Goal: Use online tool/utility: Utilize a website feature to perform a specific function

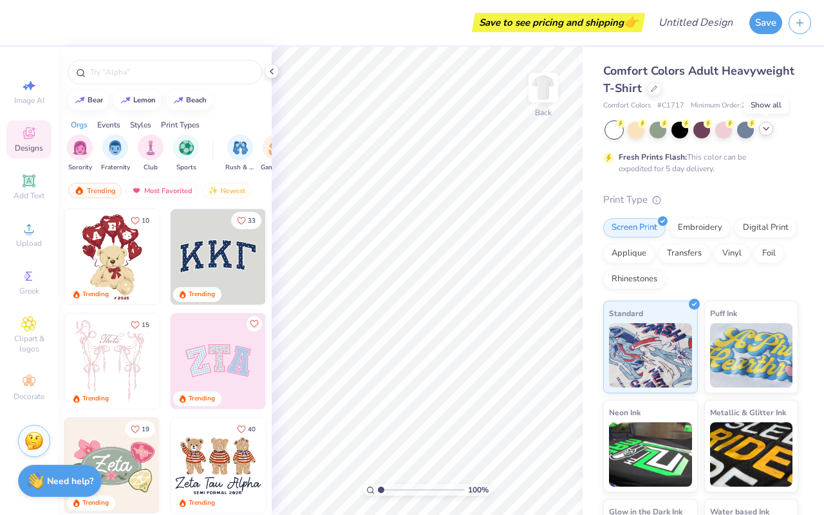
click at [768, 127] on polyline at bounding box center [766, 128] width 5 height 3
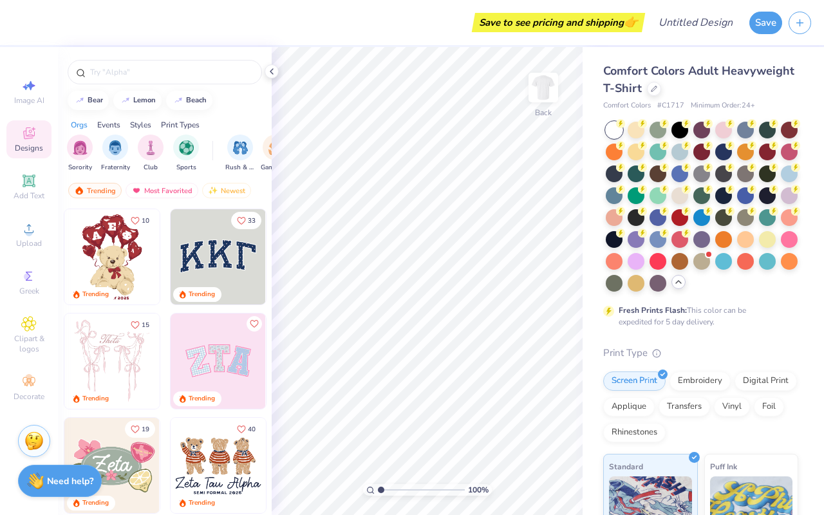
click at [678, 281] on polyline at bounding box center [678, 282] width 5 height 3
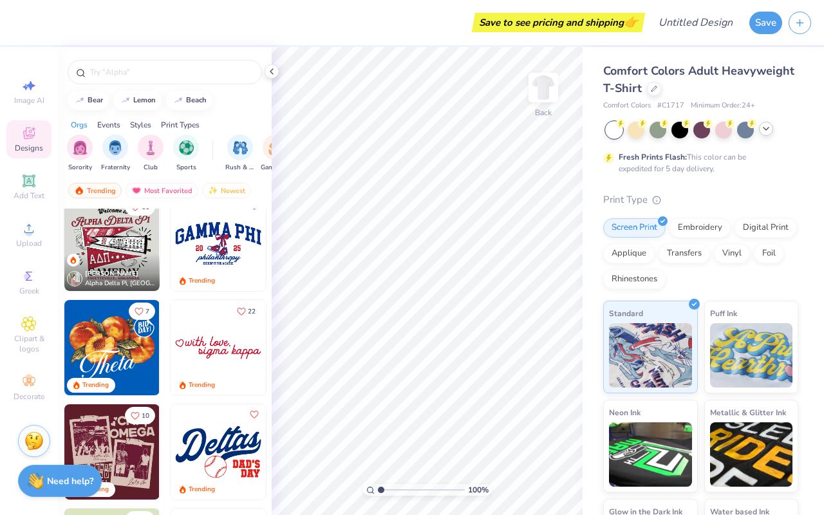
scroll to position [1082, 0]
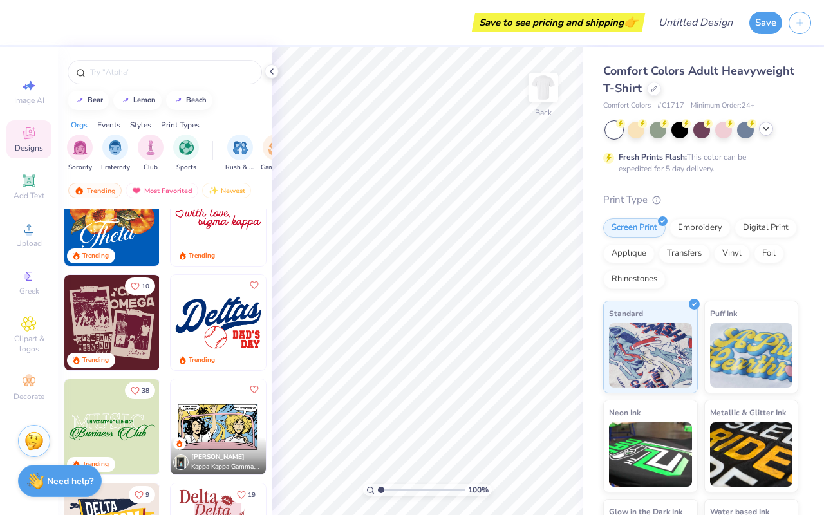
click at [238, 236] on img at bounding box center [218, 218] width 95 height 95
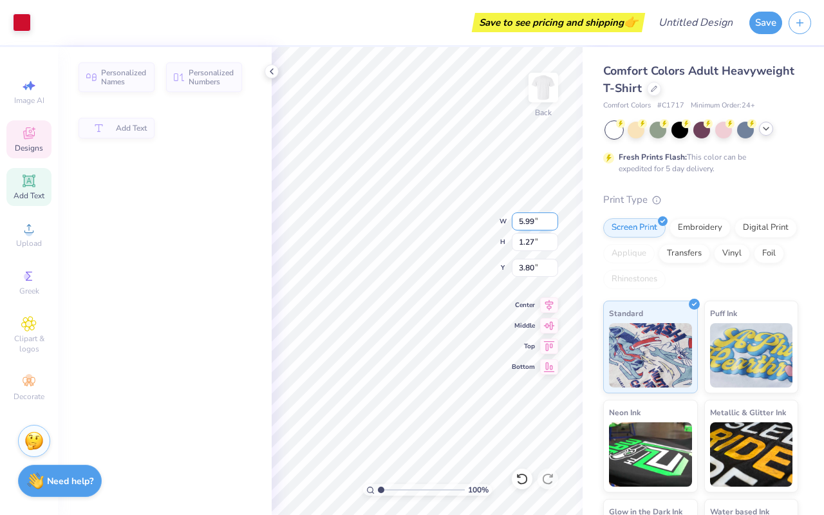
type input "5.99"
type input "1.27"
type input "3.80"
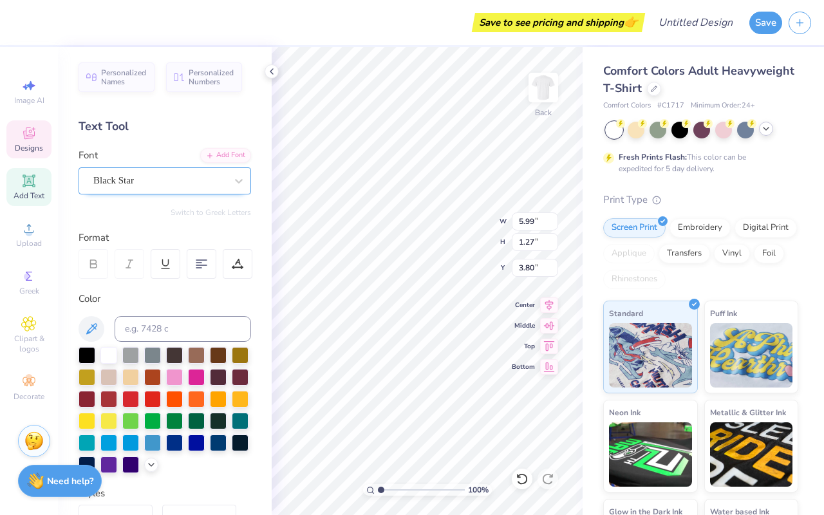
click at [194, 171] on div "Black Star" at bounding box center [159, 181] width 135 height 20
click at [180, 124] on div "Text Tool" at bounding box center [165, 126] width 173 height 17
click at [35, 180] on icon at bounding box center [28, 180] width 15 height 15
type input "5.59"
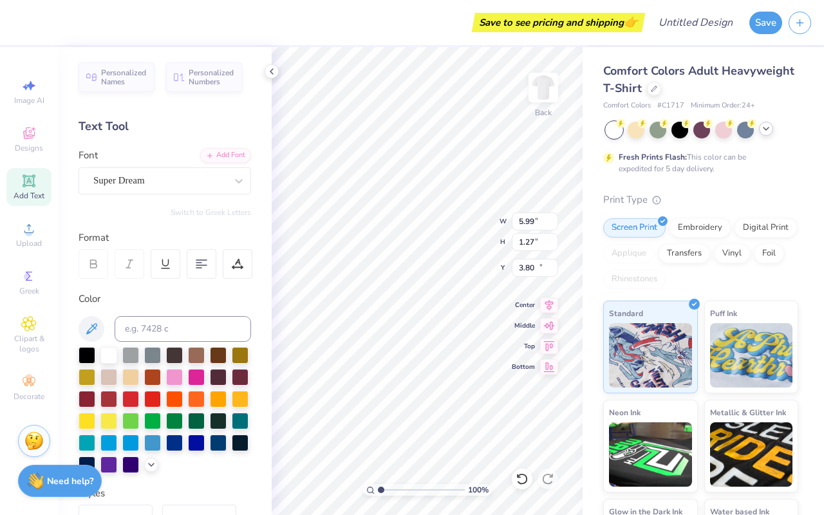
type input "1.62"
type input "11.69"
click at [37, 88] on div "Image AI" at bounding box center [28, 92] width 45 height 38
select select "4"
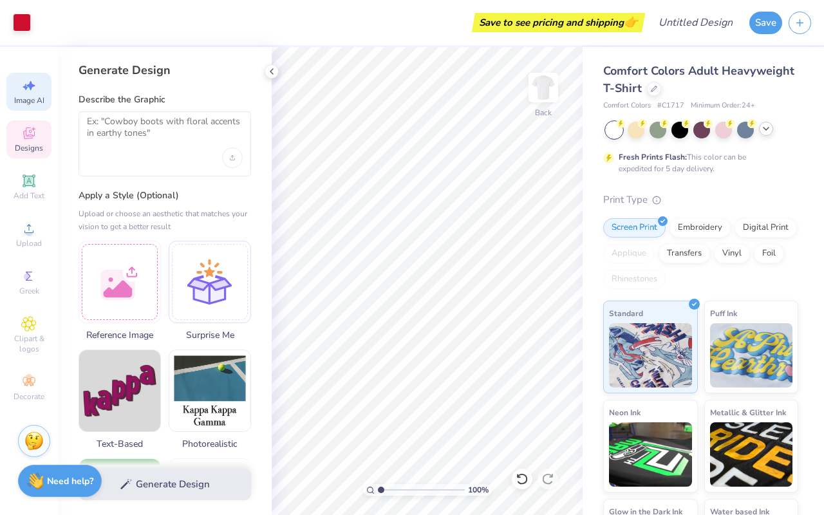
click at [33, 150] on span "Designs" at bounding box center [29, 148] width 28 height 10
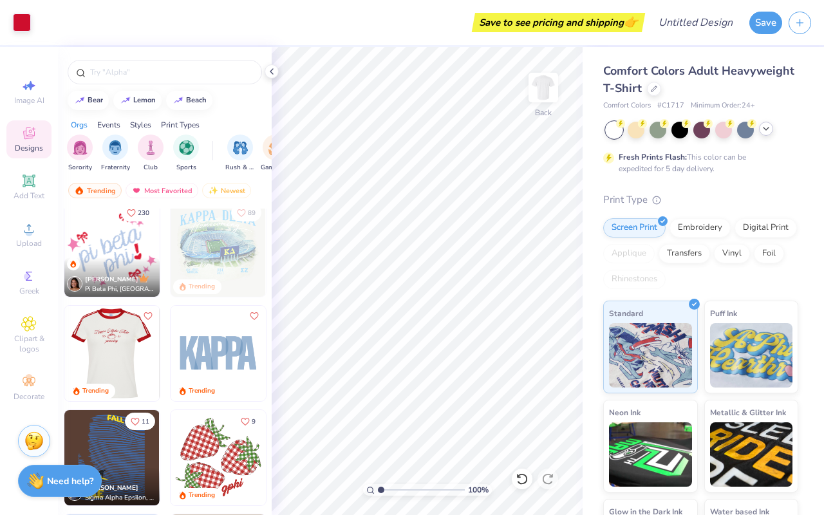
scroll to position [1566, 0]
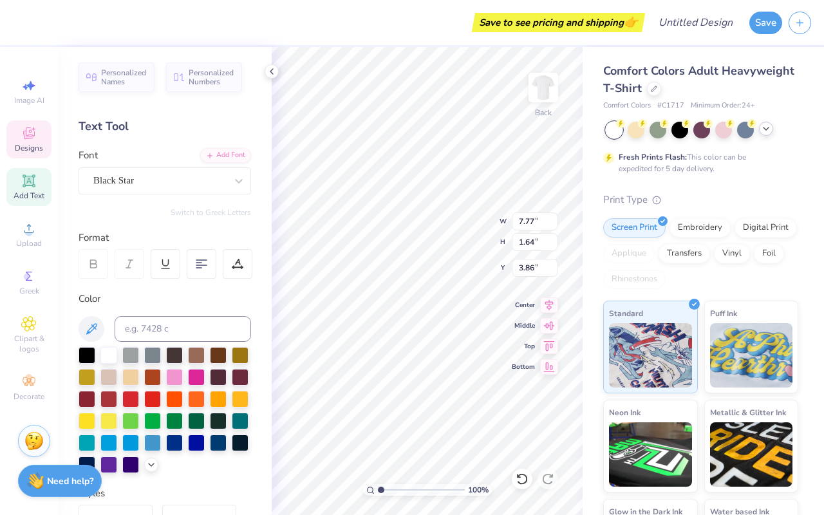
type input "7.77"
type input "1.64"
type input "3.86"
type input "4.40"
type input "1.01"
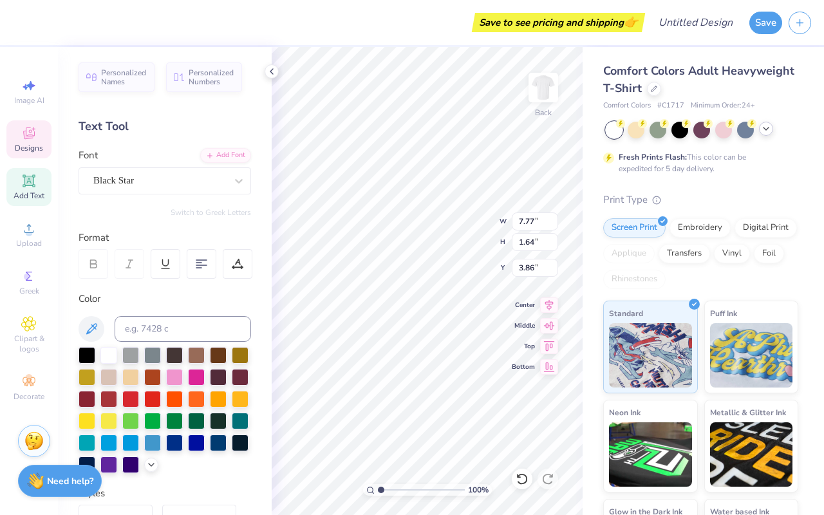
type input "3.00"
type input "3.86"
type input "0.89"
type input "3.15"
type input "0.99"
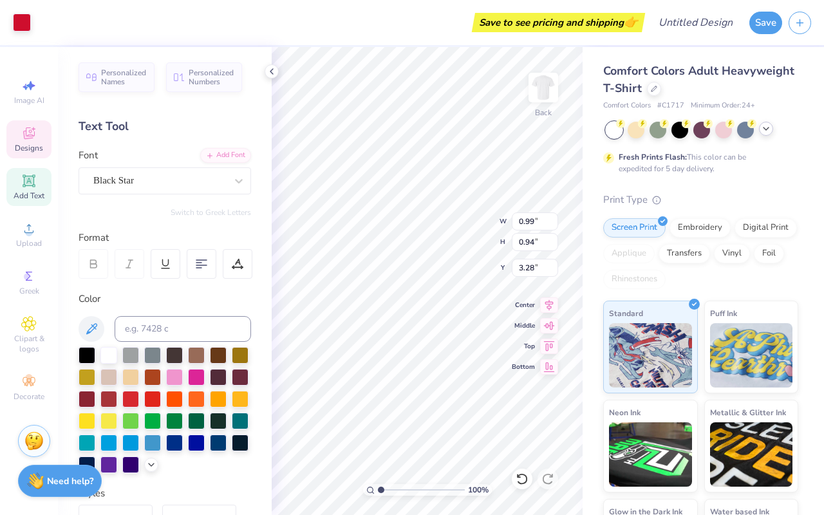
type input "0.94"
type input "0.98"
type input "3.26"
type input "7.77"
type input "1.64"
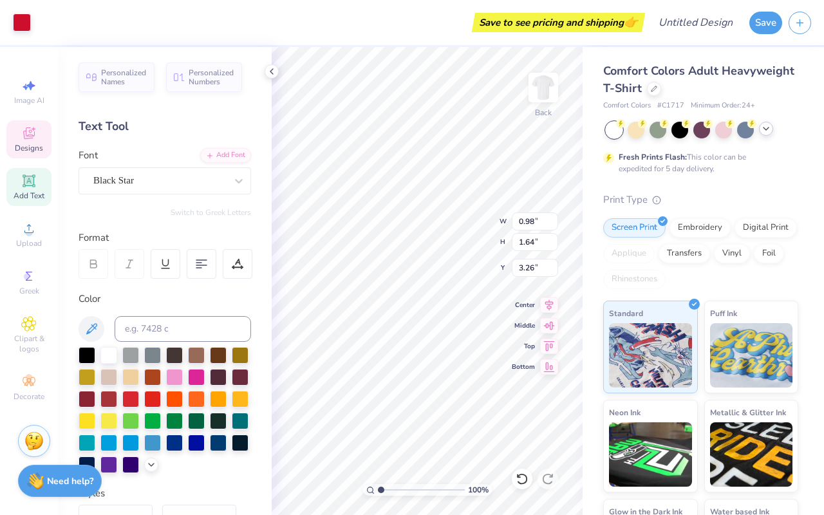
type input "3.73"
click at [37, 136] on div "Designs" at bounding box center [28, 139] width 45 height 38
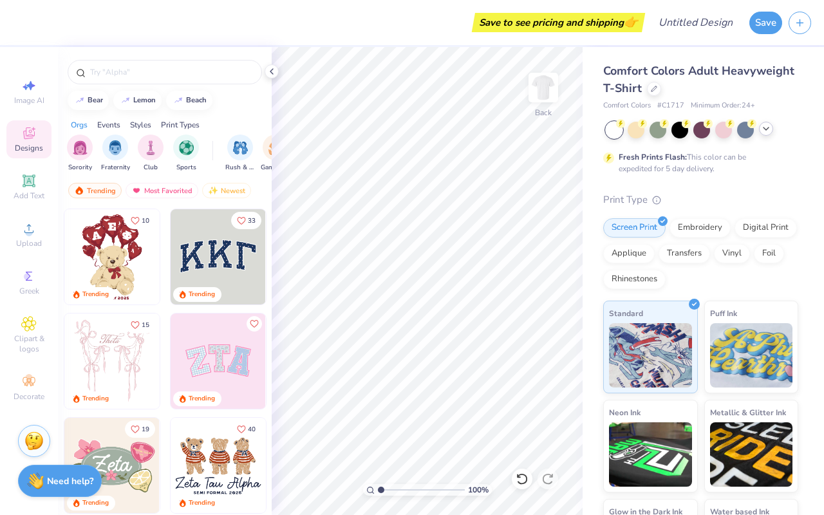
click at [207, 274] on img at bounding box center [218, 256] width 95 height 95
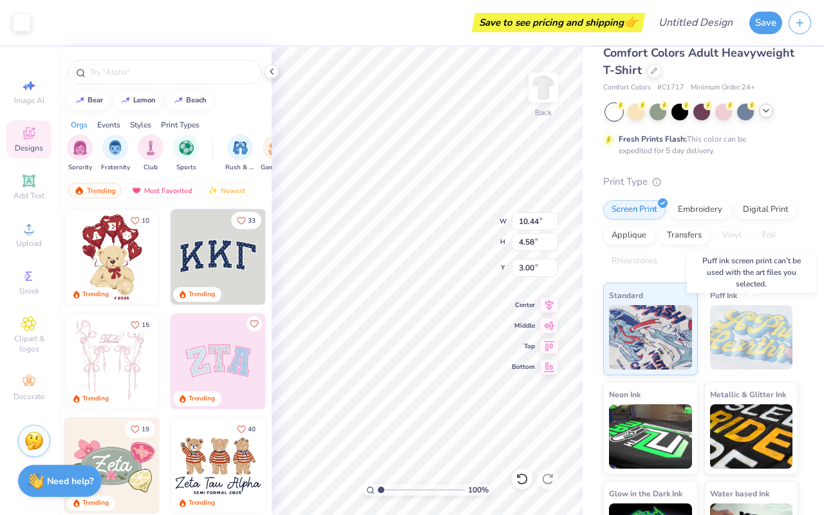
scroll to position [0, 0]
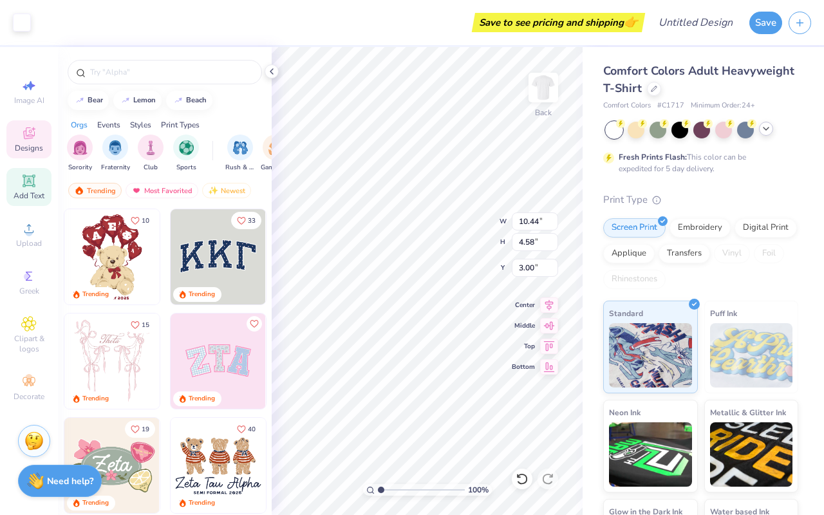
click at [23, 186] on icon at bounding box center [28, 180] width 15 height 15
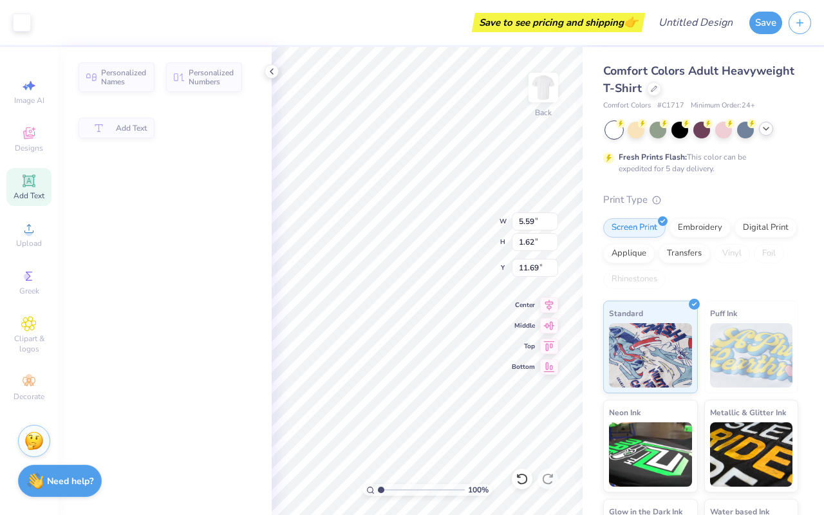
type input "5.59"
type input "1.62"
type input "11.69"
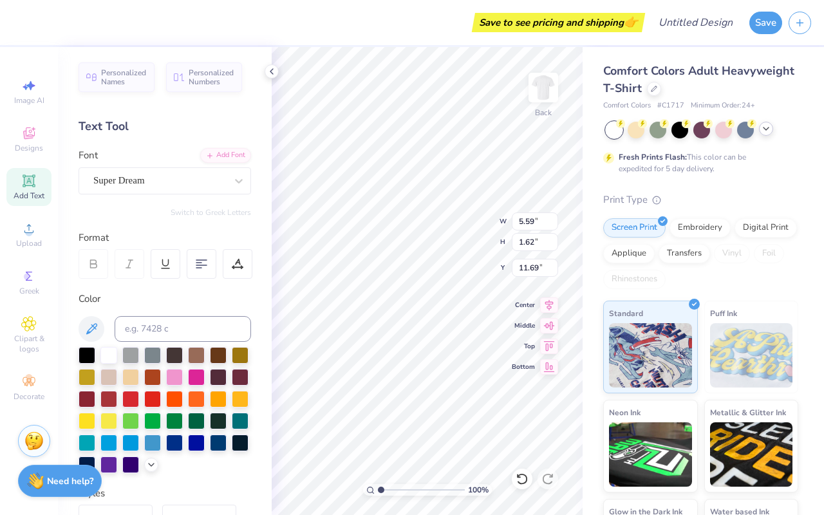
type textarea "P"
type textarea "[US_STATE] Tech"
click at [150, 192] on div "Super Dream" at bounding box center [165, 180] width 173 height 27
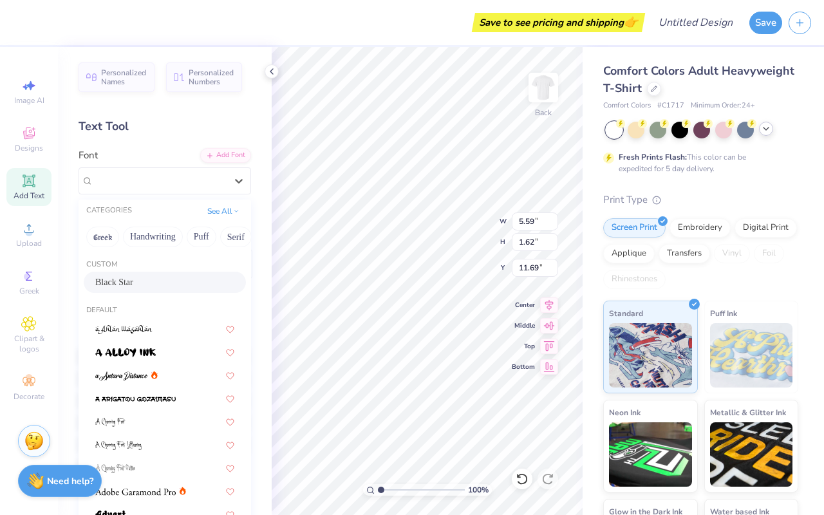
click at [118, 277] on span "Black Star" at bounding box center [114, 283] width 38 height 14
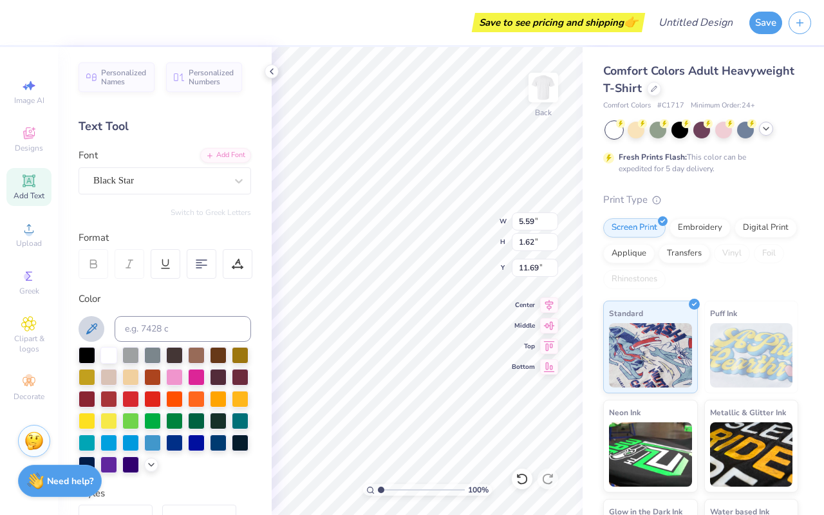
click at [97, 323] on icon at bounding box center [91, 328] width 15 height 15
type input "10.26"
type input "4.38"
type input "3.09"
type input "9.62"
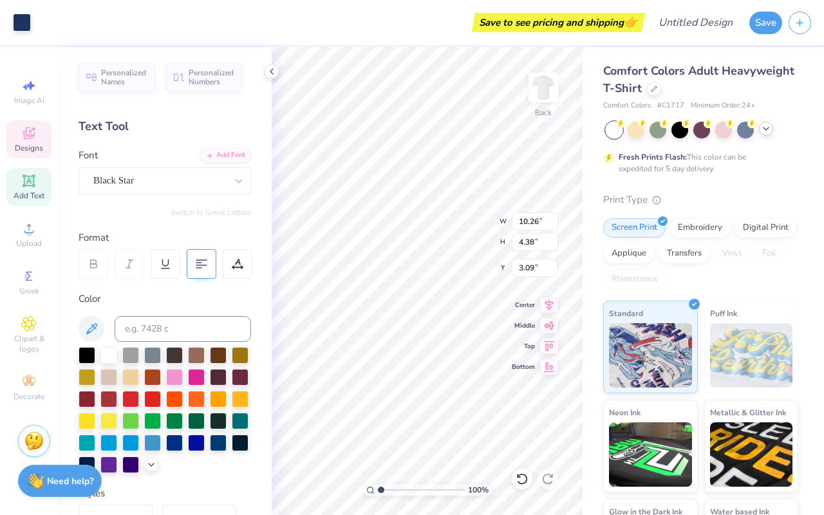
type input "2.14"
type input "11.43"
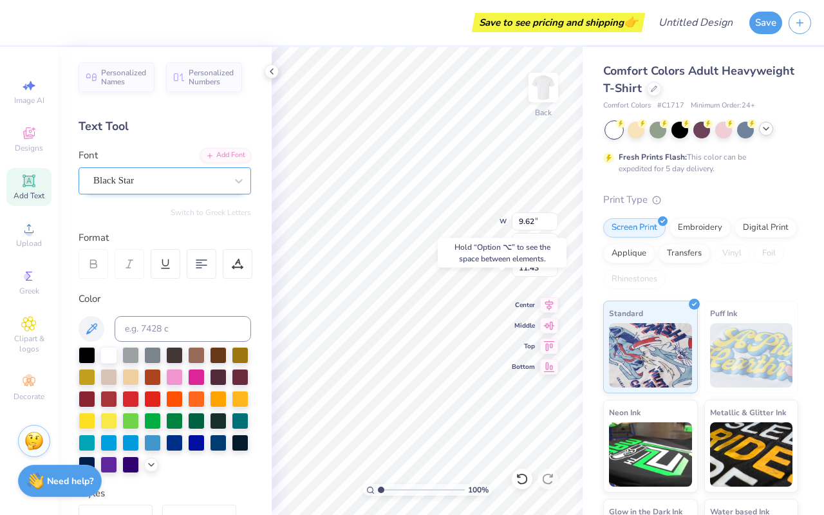
click at [147, 177] on div "Black Star" at bounding box center [159, 181] width 135 height 20
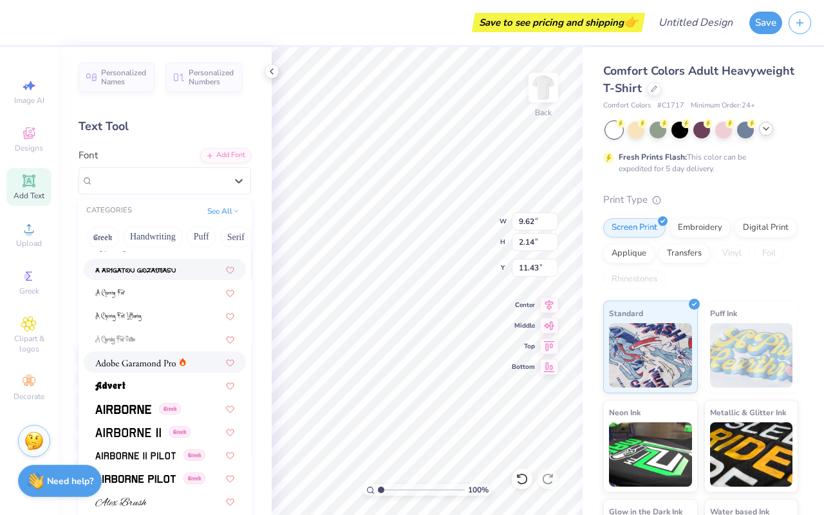
scroll to position [135, 0]
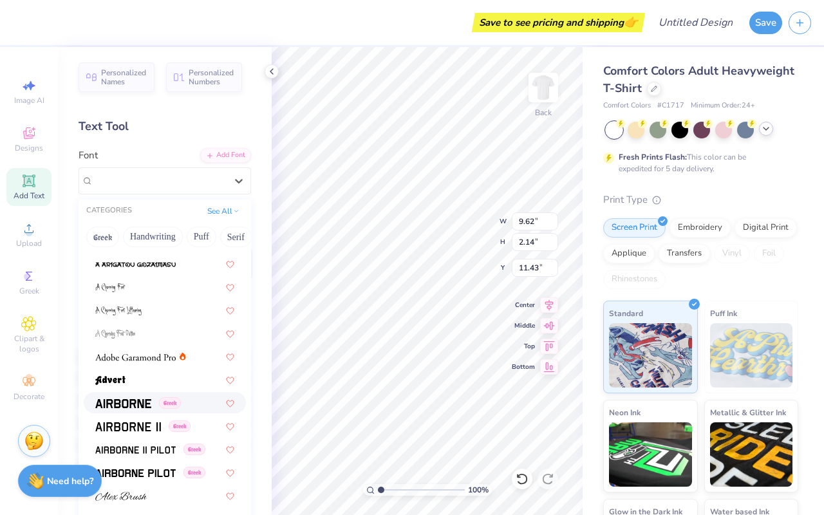
click at [126, 399] on span at bounding box center [123, 403] width 56 height 14
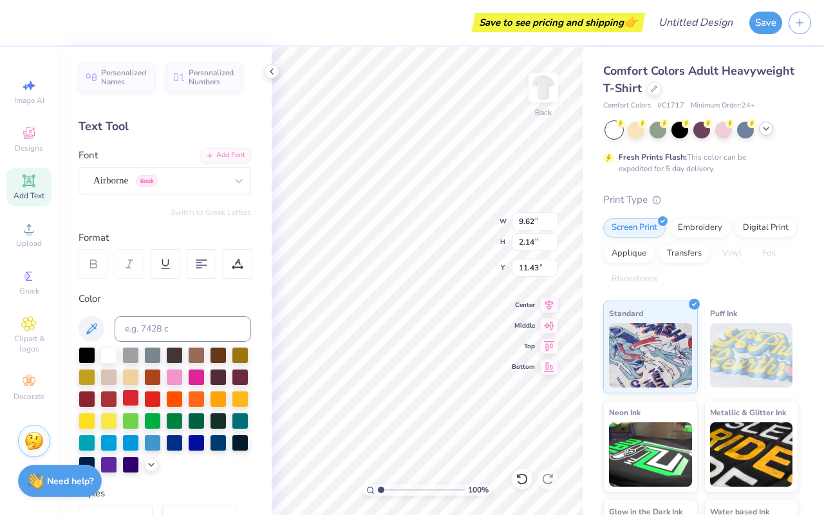
type input "13.34"
type input "1.69"
type input "11.65"
click at [182, 187] on div "Airborne Greek" at bounding box center [159, 181] width 135 height 20
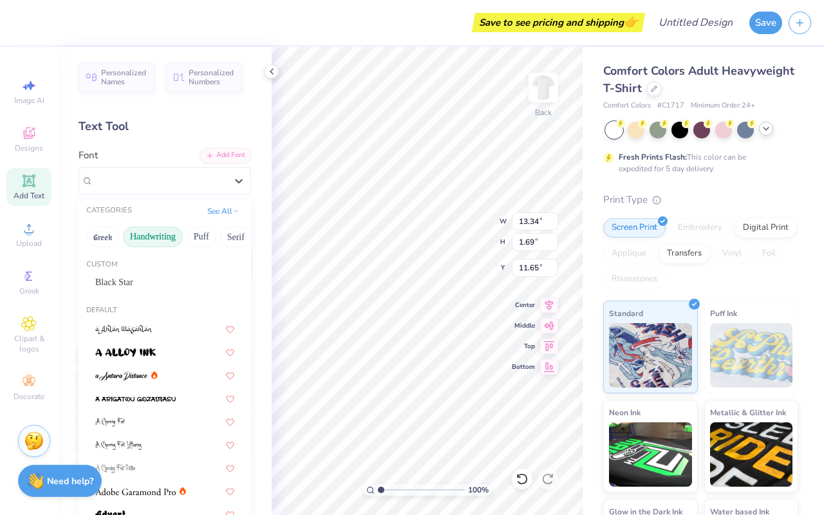
click at [167, 241] on button "Handwriting" at bounding box center [153, 237] width 60 height 21
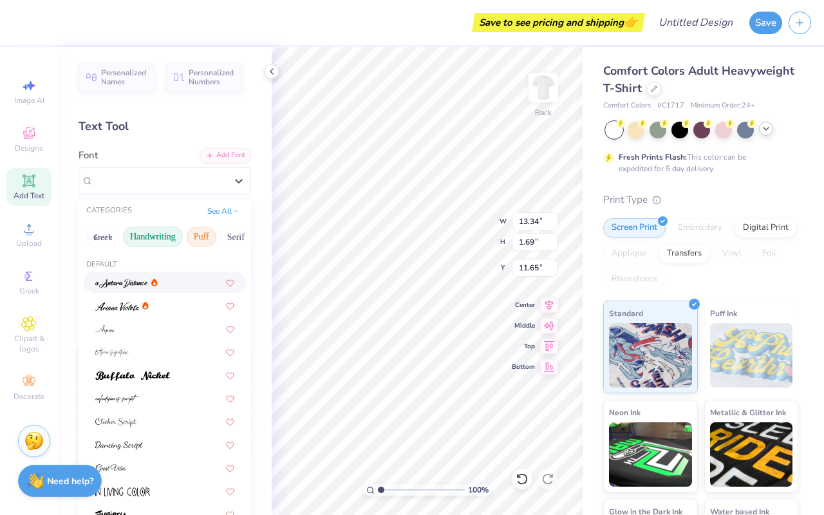
click at [196, 240] on button "Puff" at bounding box center [202, 237] width 30 height 21
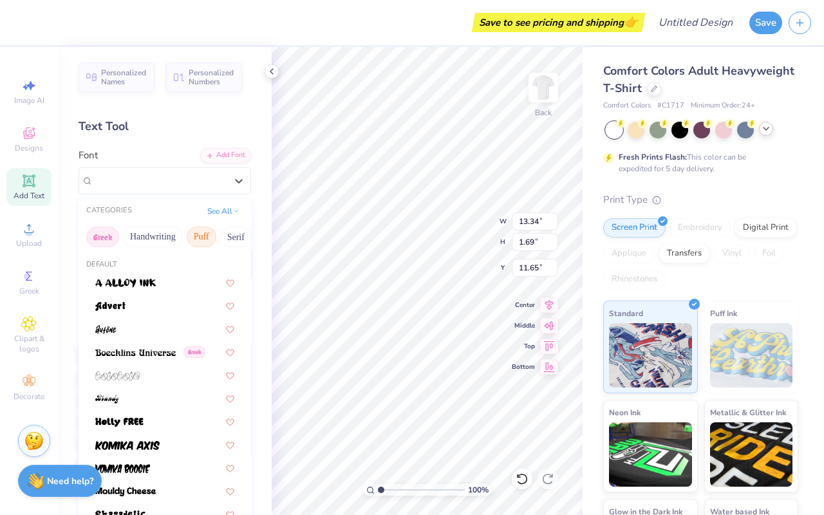
click at [92, 244] on button "Greek" at bounding box center [102, 237] width 33 height 21
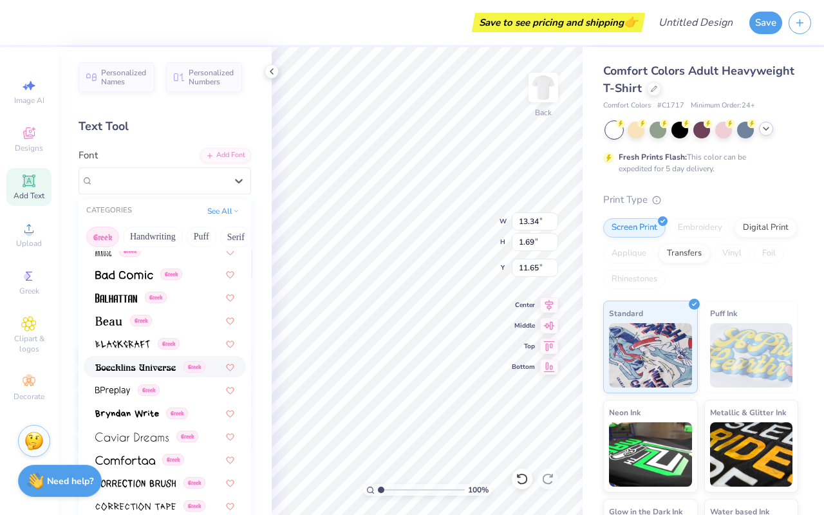
scroll to position [144, 0]
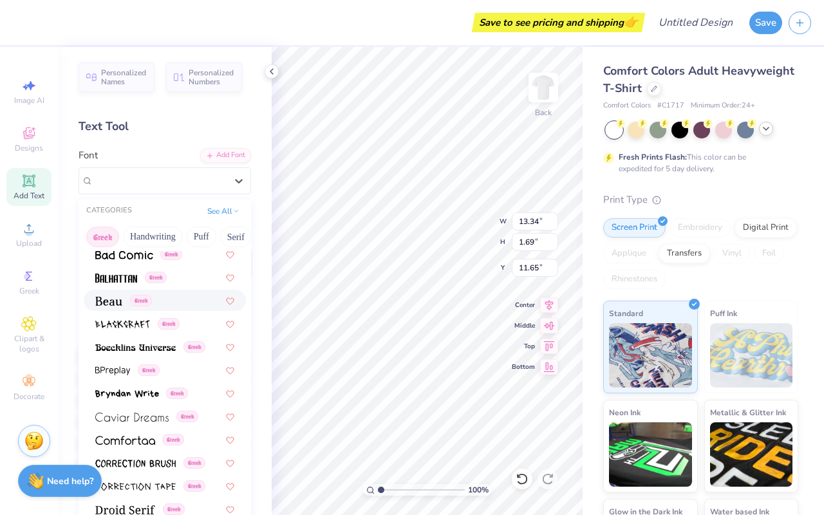
click at [107, 303] on img at bounding box center [108, 301] width 27 height 9
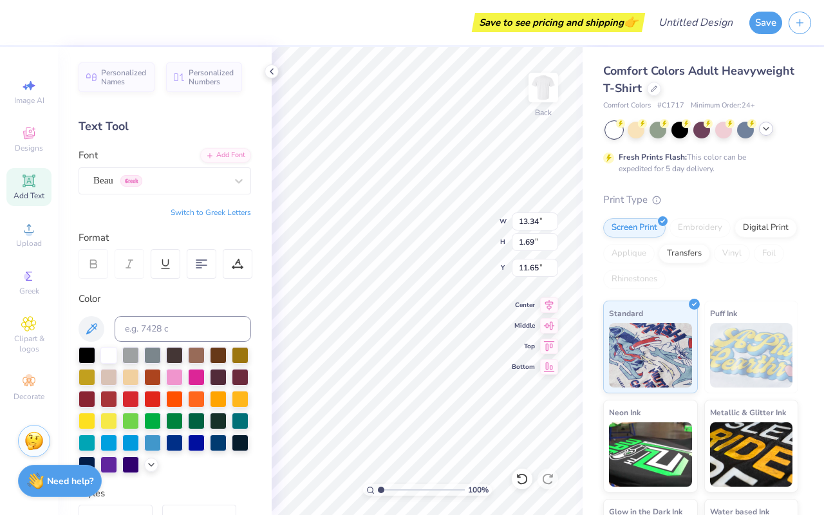
type input "10.97"
type input "1.67"
type input "11.67"
type input "6.35"
type input "0.97"
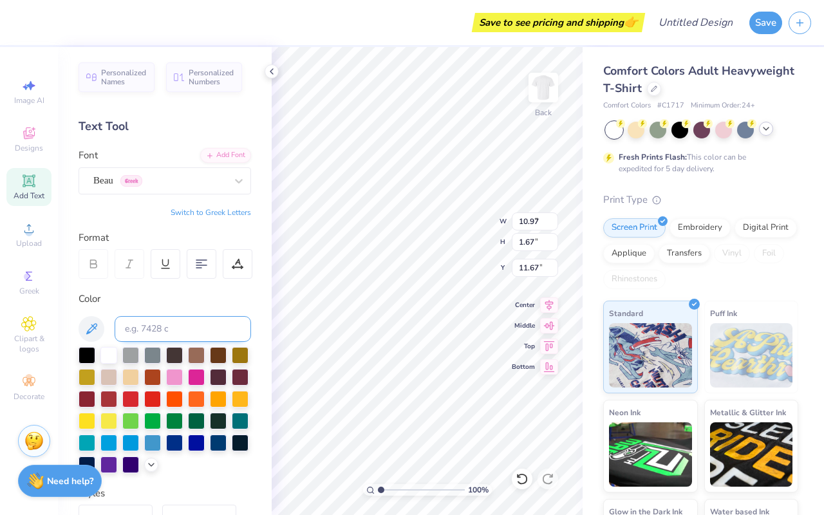
type input "12.37"
type input "7.36"
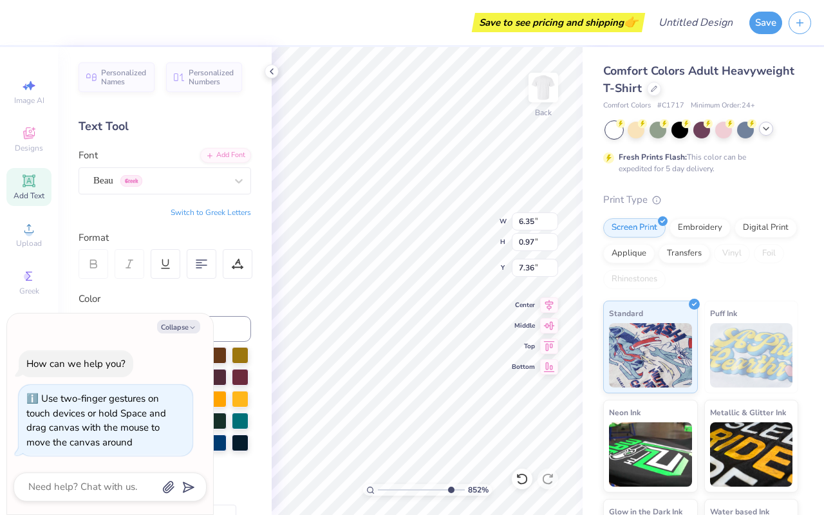
type input "8.52"
type textarea "x"
type input "1"
drag, startPoint x: 382, startPoint y: 489, endPoint x: 337, endPoint y: 506, distance: 48.1
click at [378, 496] on input "range" at bounding box center [421, 490] width 87 height 12
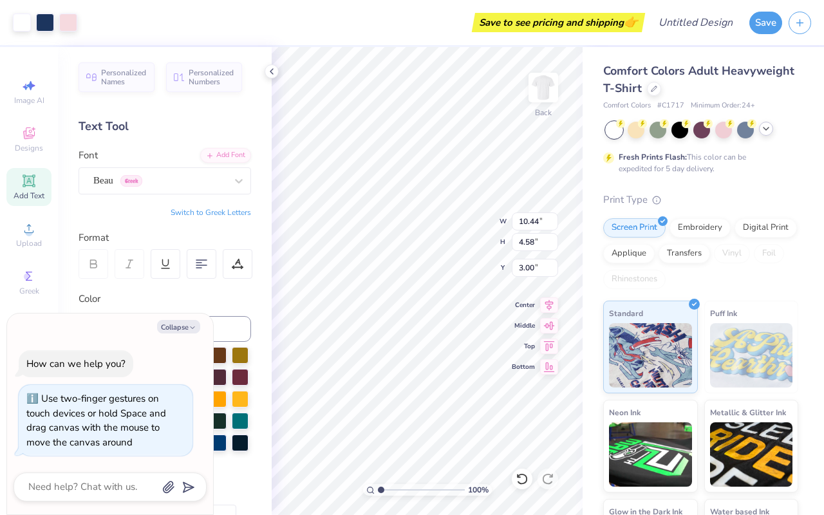
click at [256, 300] on div "Personalized Names Personalized Numbers Text Tool Add Font Font Beau Greek Swit…" at bounding box center [165, 281] width 214 height 468
click at [187, 324] on button "Collapse" at bounding box center [178, 327] width 43 height 14
type textarea "x"
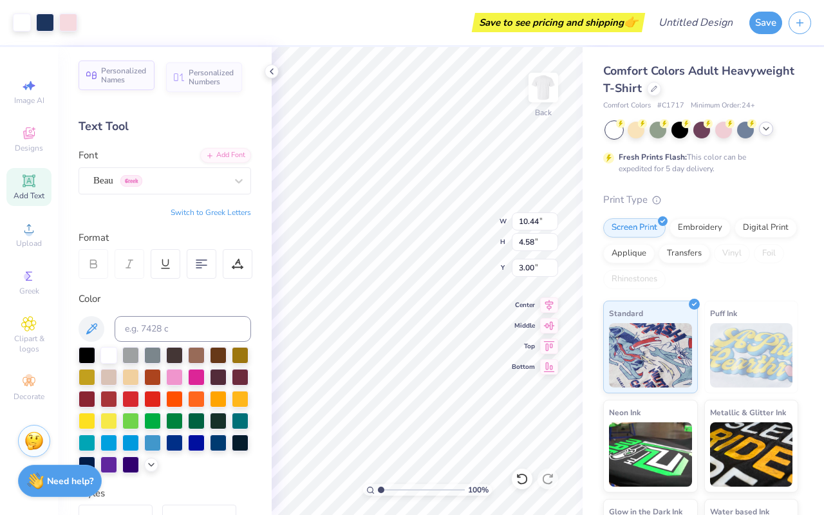
click at [121, 80] on span "Personalized Names" at bounding box center [124, 75] width 46 height 18
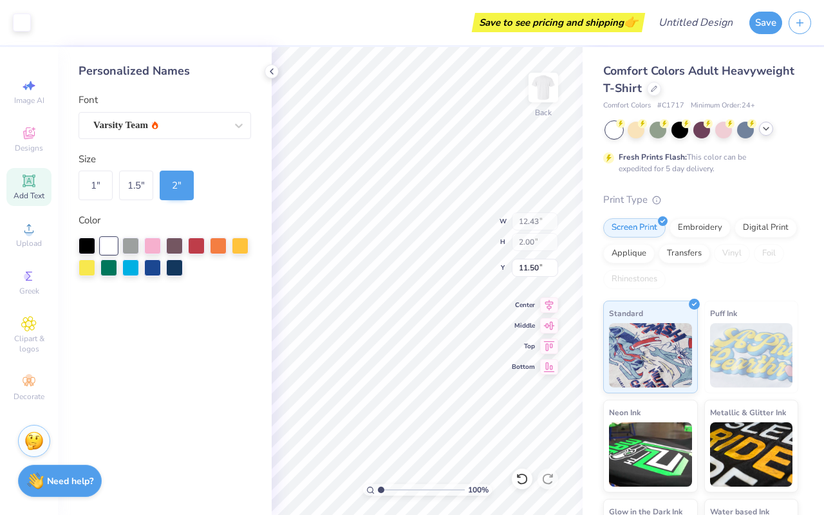
type input "12.43"
type input "2.00"
type input "11.50"
click at [30, 189] on div "Add Text" at bounding box center [28, 187] width 45 height 38
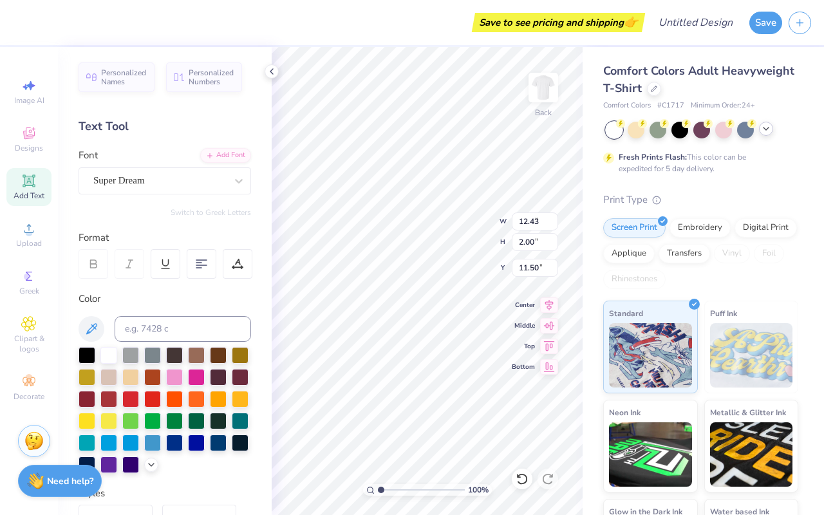
type input "5.59"
type input "1.62"
type input "11.69"
type input "10.44"
type input "4.58"
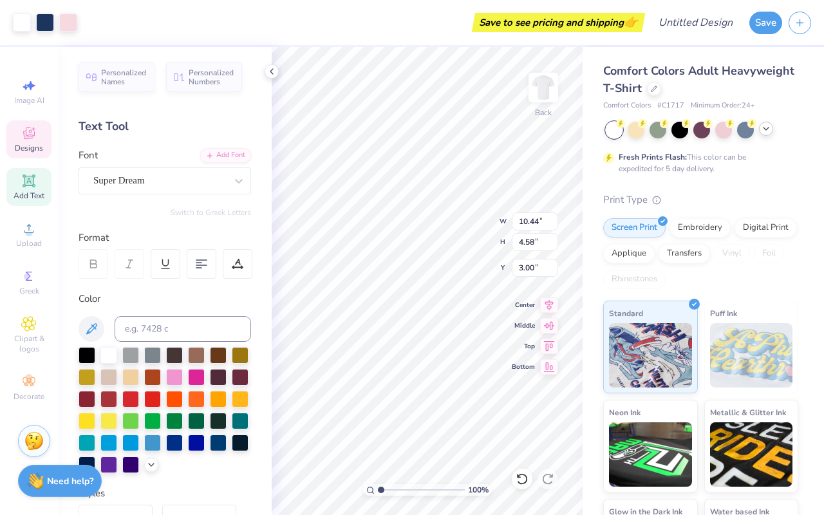
click at [31, 139] on icon at bounding box center [28, 133] width 15 height 15
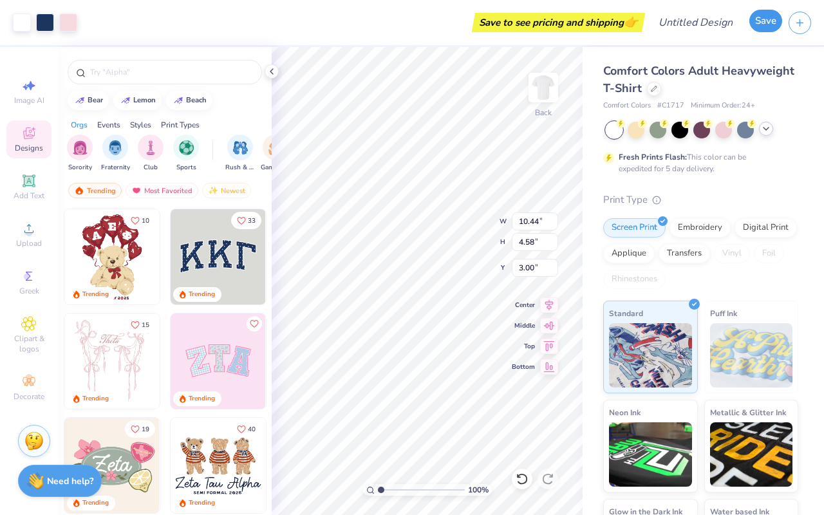
click at [767, 26] on button "Save" at bounding box center [765, 21] width 33 height 23
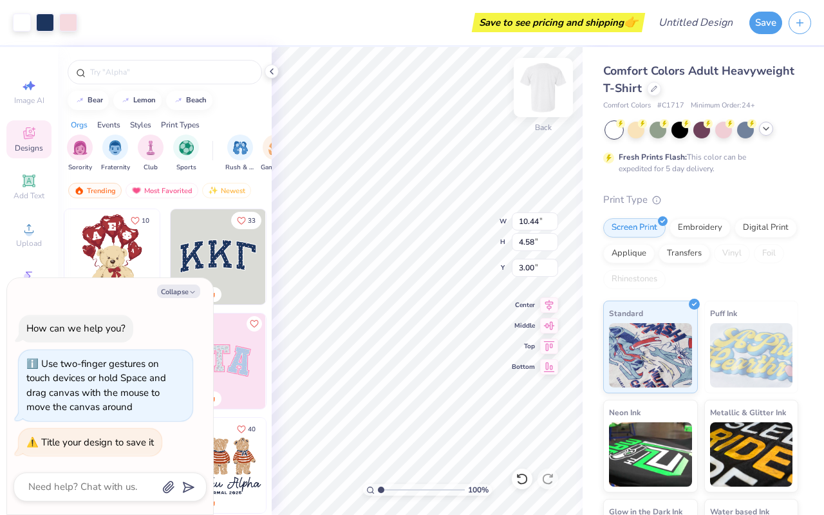
type textarea "x"
type textarea "E"
type textarea "x"
type textarea "Em"
type textarea "x"
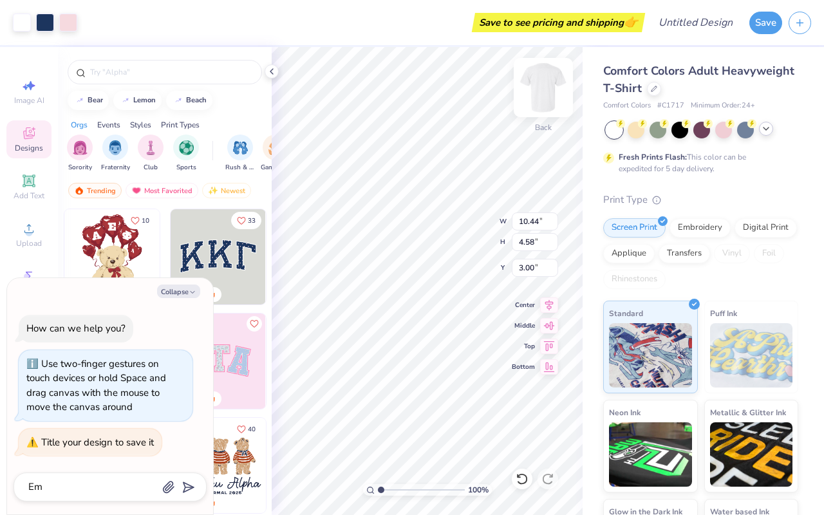
type textarea "Emm"
type textarea "x"
type textarea "[PERSON_NAME]"
type input "[PERSON_NAME]"
type textarea "x"
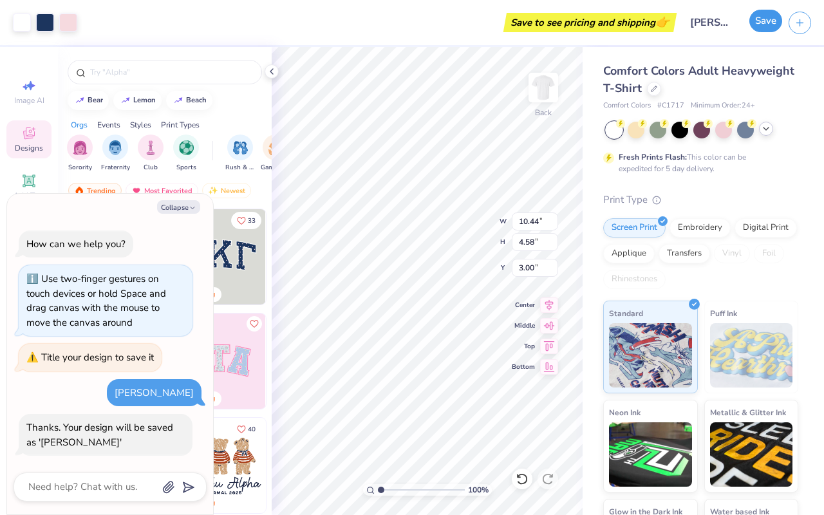
click at [765, 22] on button "Save" at bounding box center [765, 21] width 33 height 23
type textarea "x"
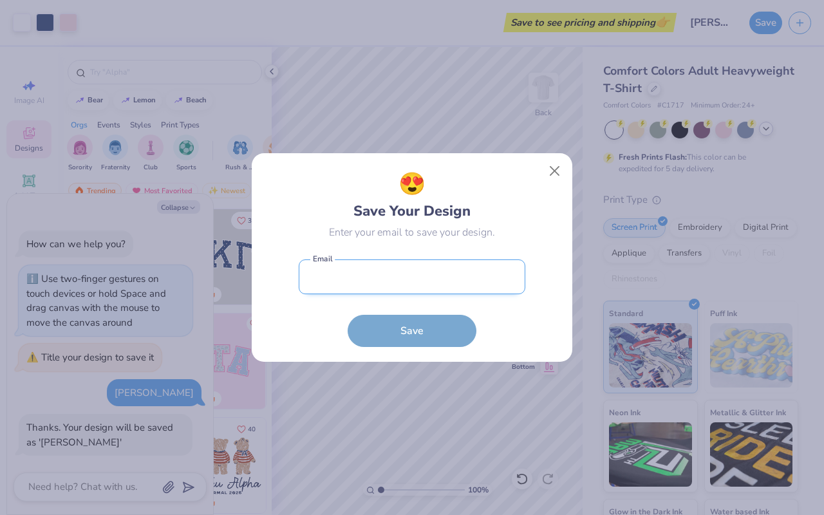
click at [403, 291] on input "email" at bounding box center [412, 276] width 227 height 35
type input "d"
click at [554, 182] on div "😍 Save Your Design Enter your email to save your design. Email is a required fi…" at bounding box center [412, 258] width 322 height 210
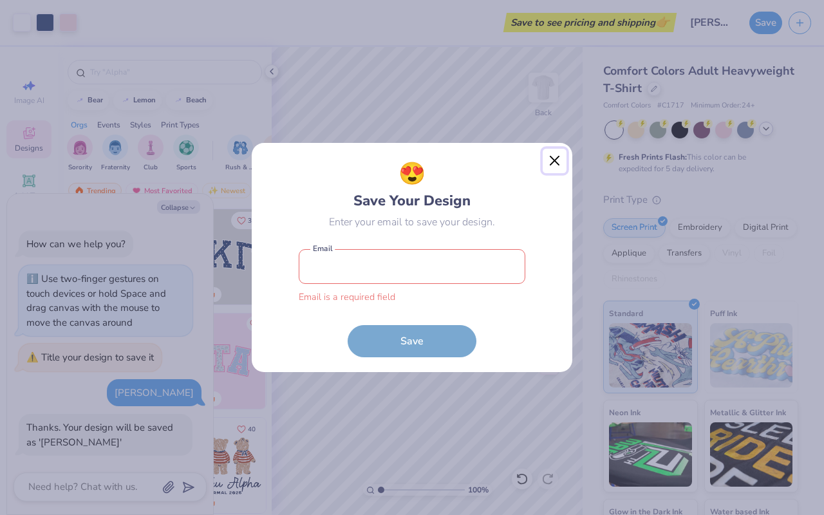
click at [552, 160] on button "Close" at bounding box center [555, 161] width 24 height 24
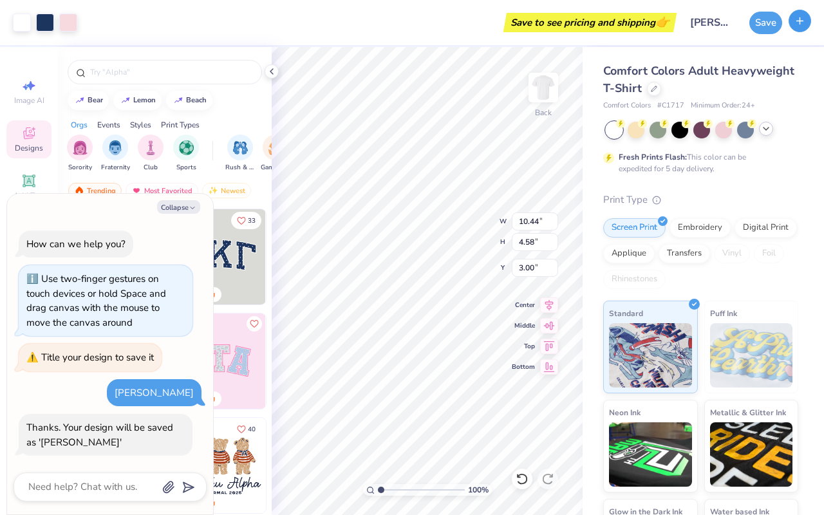
click at [805, 22] on icon "button" at bounding box center [799, 20] width 11 height 11
click at [270, 71] on icon at bounding box center [272, 71] width 10 height 10
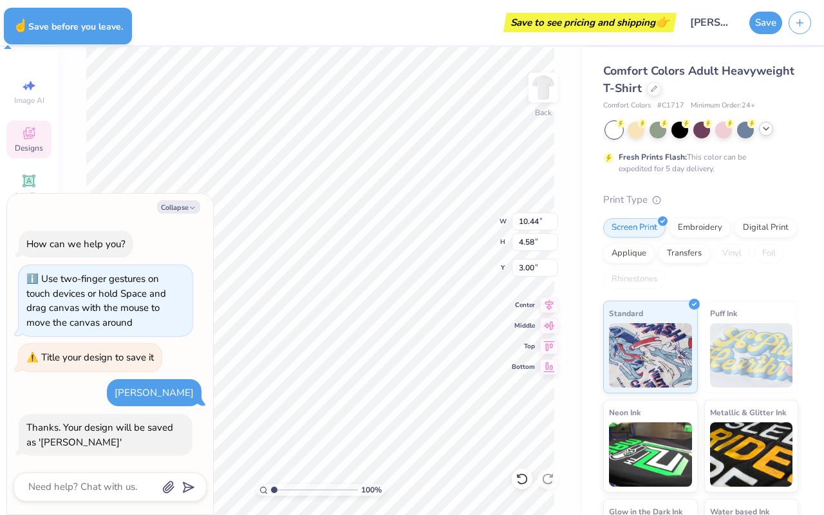
type textarea "x"
